Goal: Find specific page/section: Find specific page/section

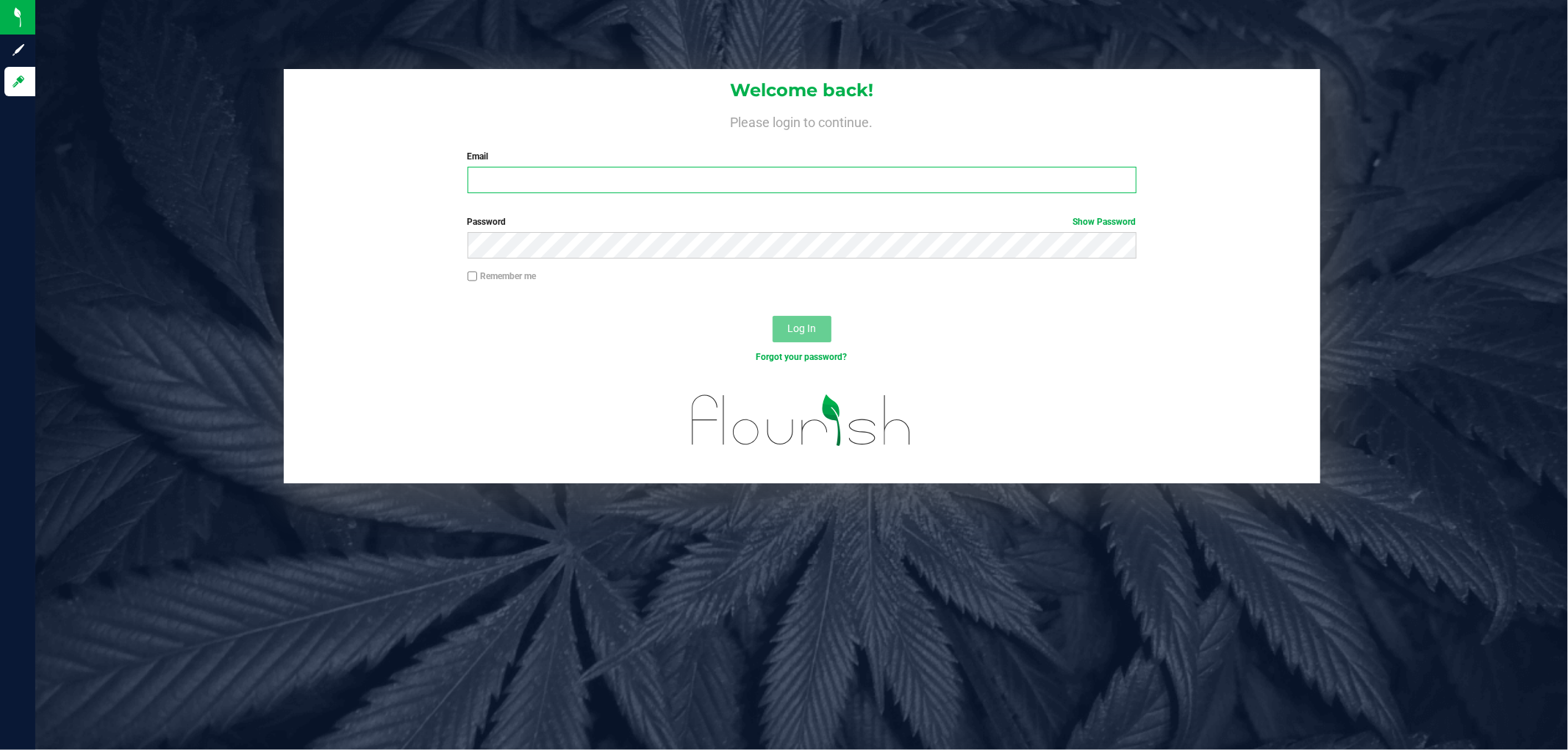
click at [651, 174] on input "Email" at bounding box center [801, 179] width 669 height 27
type input "cmunoz@liveparallel.com"
click at [772, 316] on button "Log In" at bounding box center [802, 329] width 59 height 27
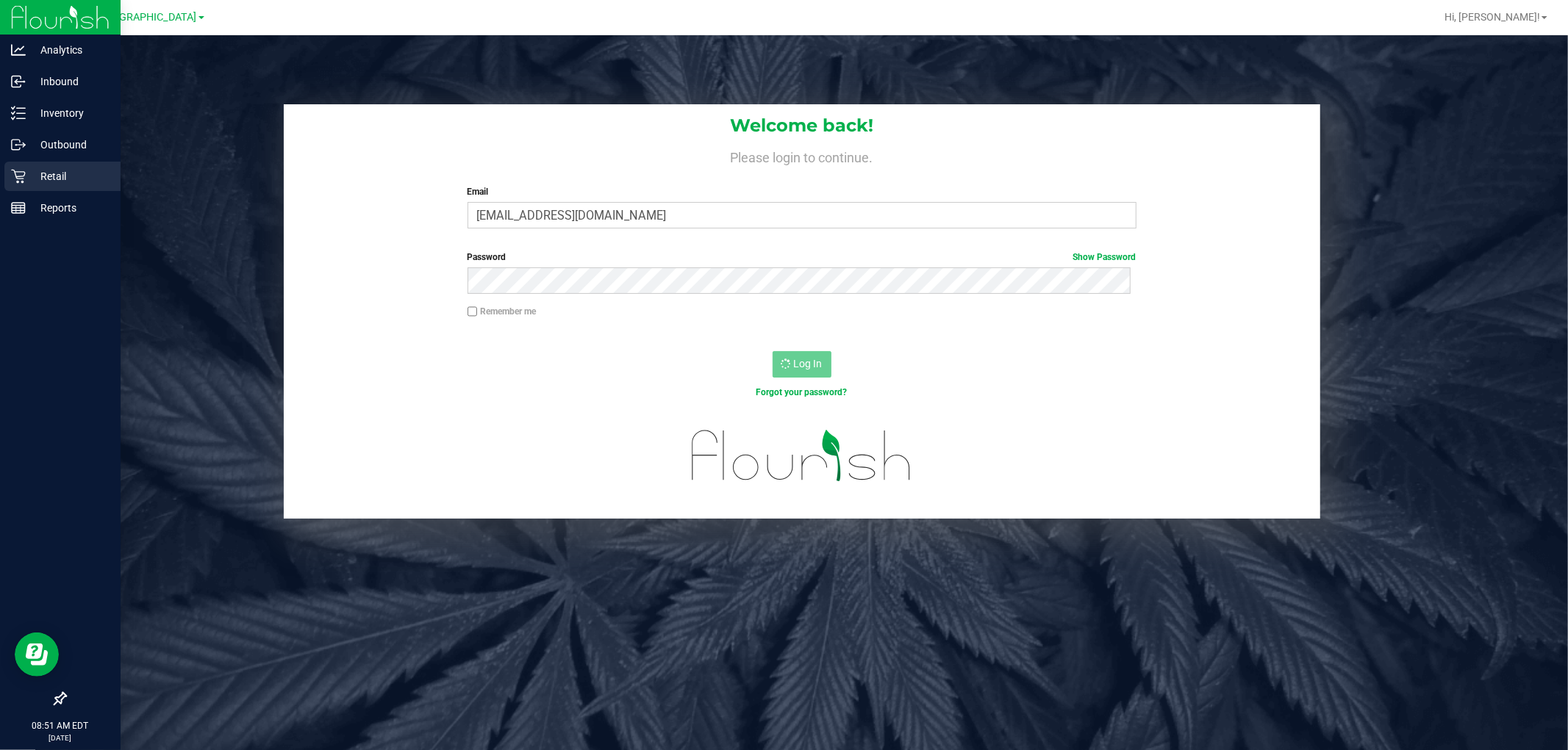
click at [52, 171] on p "Retail" at bounding box center [69, 176] width 88 height 18
